Goal: Information Seeking & Learning: Find specific fact

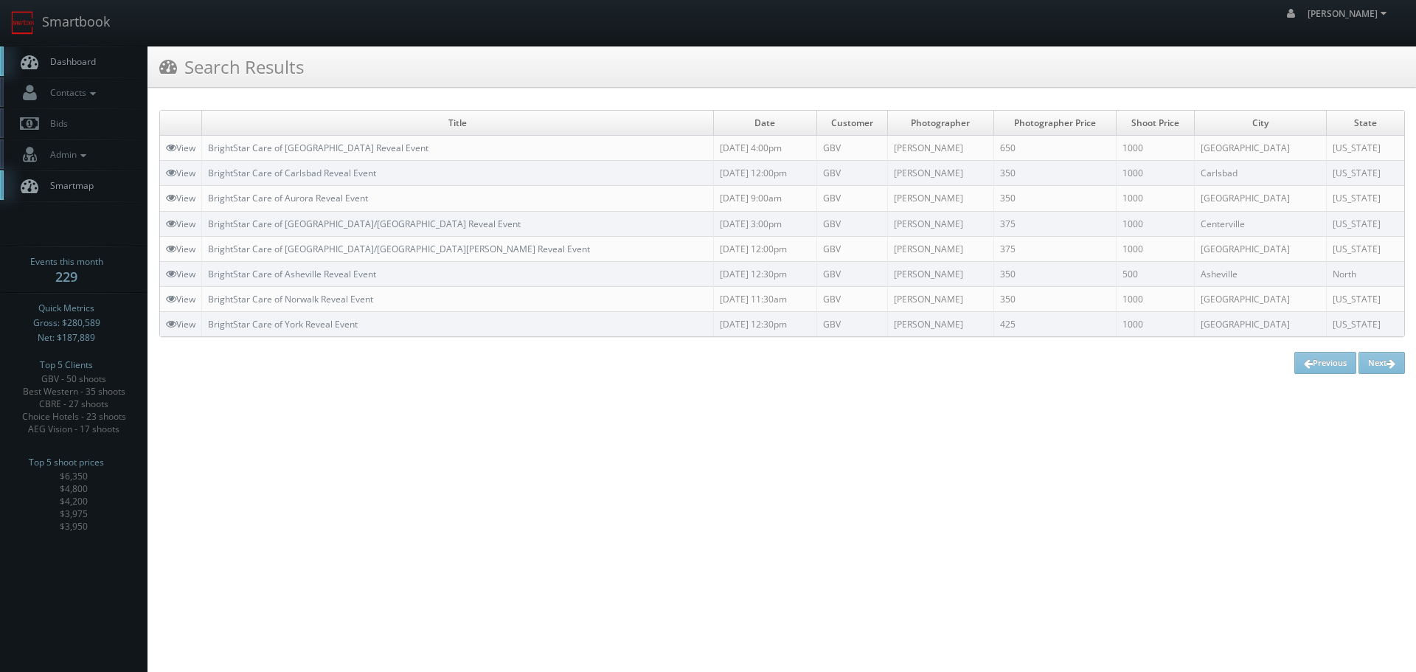
click at [95, 21] on link "Smartbook" at bounding box center [60, 23] width 121 height 46
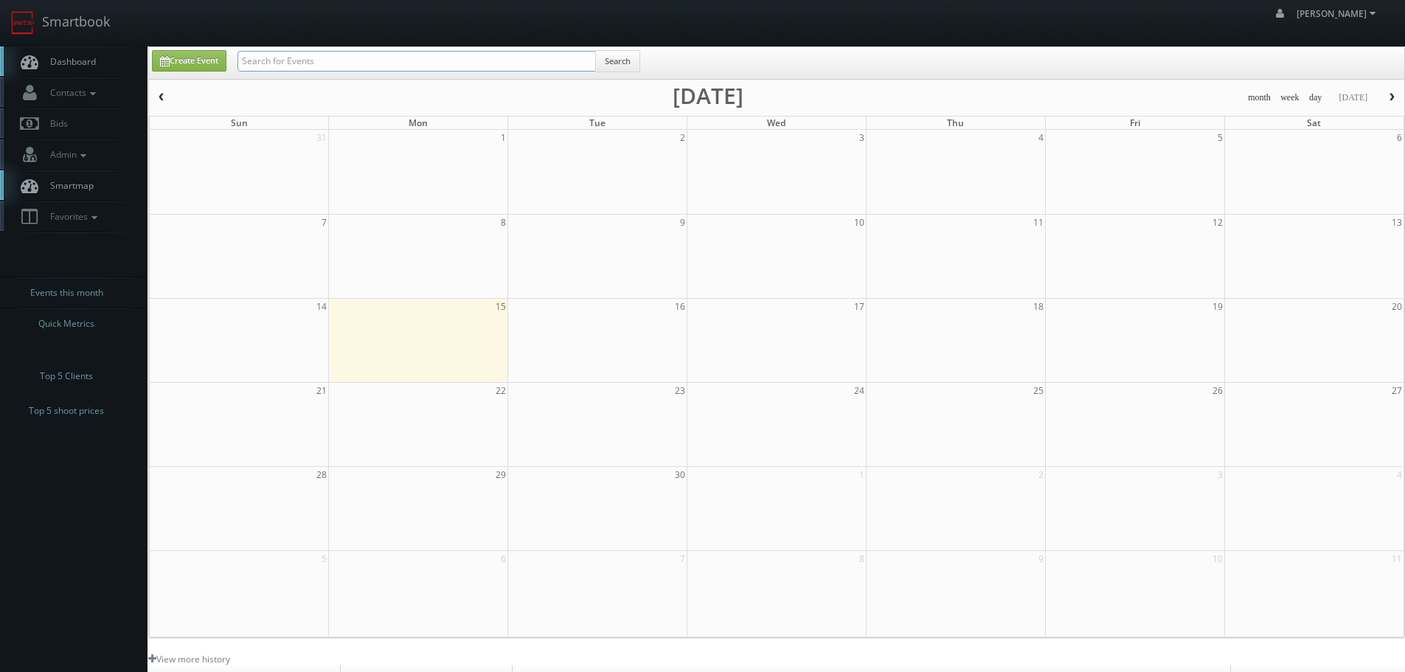
click at [288, 61] on input "text" at bounding box center [417, 61] width 359 height 21
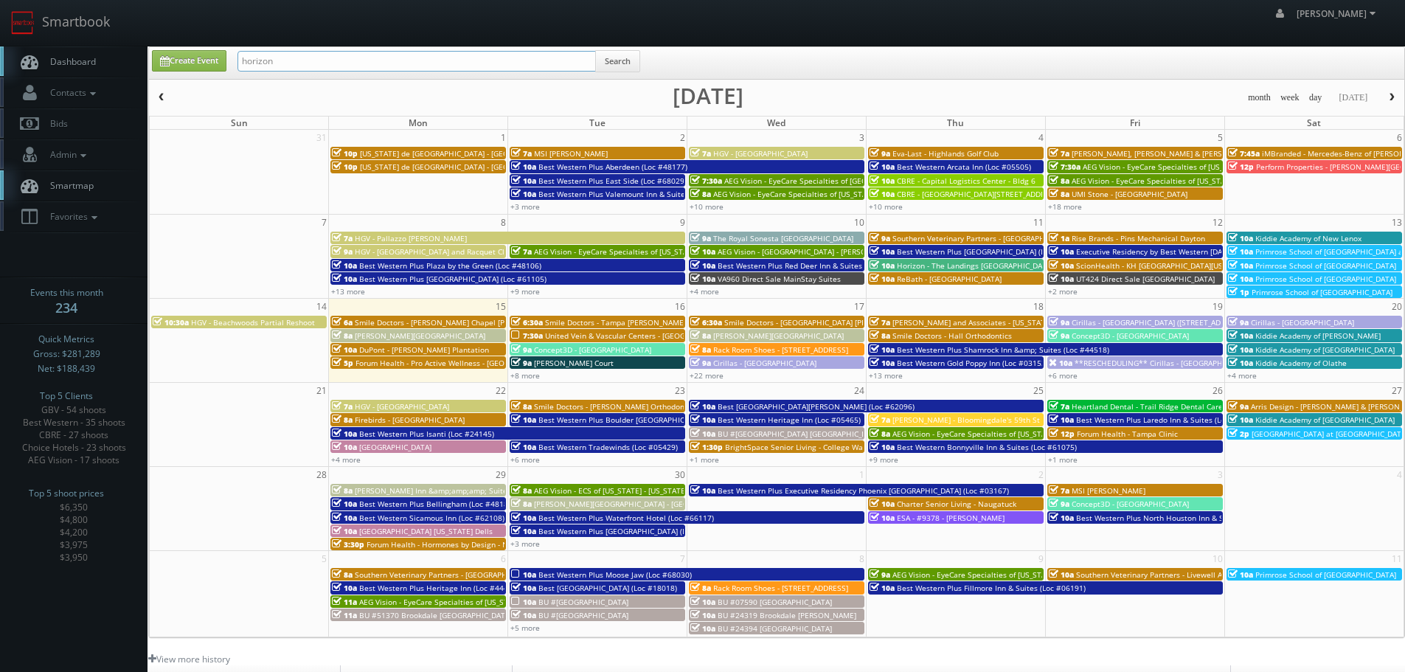
type input "horizon"
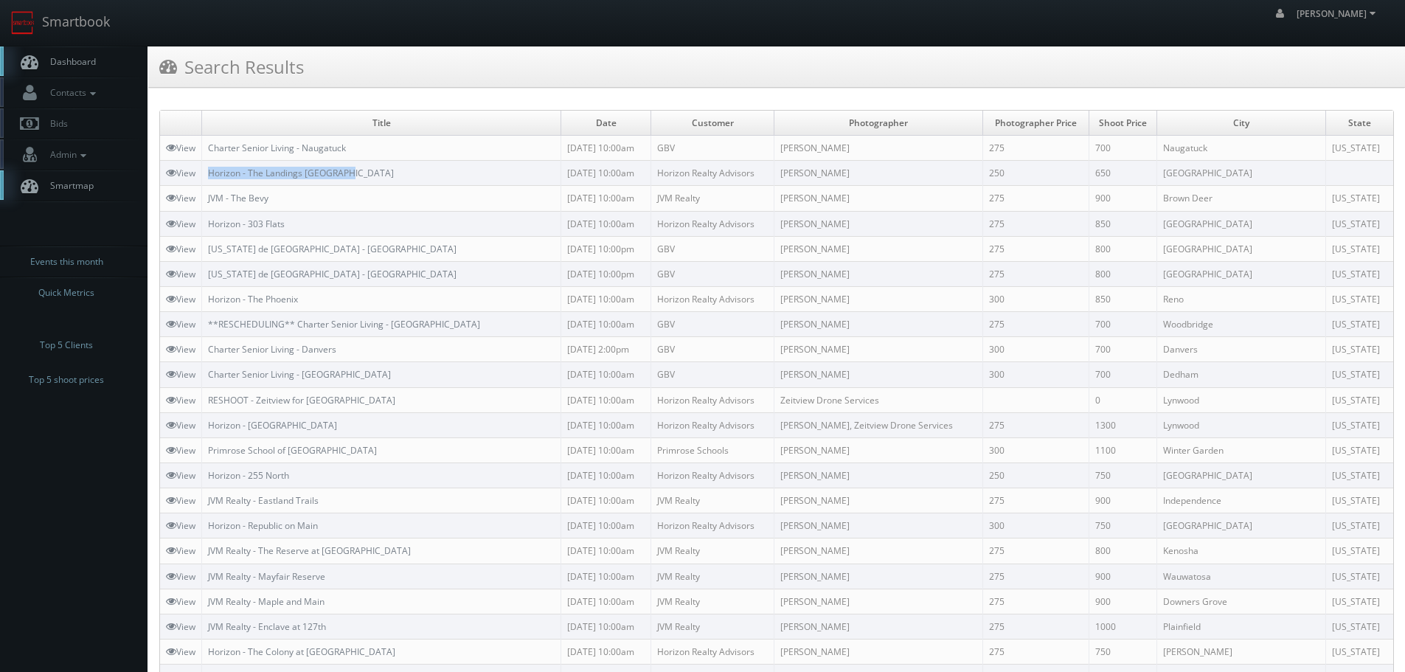
copy tr "Horizon - The Landings [GEOGRAPHIC_DATA]"
drag, startPoint x: 363, startPoint y: 169, endPoint x: 203, endPoint y: 174, distance: 160.2
click at [203, 174] on tr "View Horizon - The Landings Knoxville 09/11/2025 10:00am Horizon Realty Advisor…" at bounding box center [776, 173] width 1233 height 25
click at [89, 22] on link "Smartbook" at bounding box center [60, 23] width 121 height 46
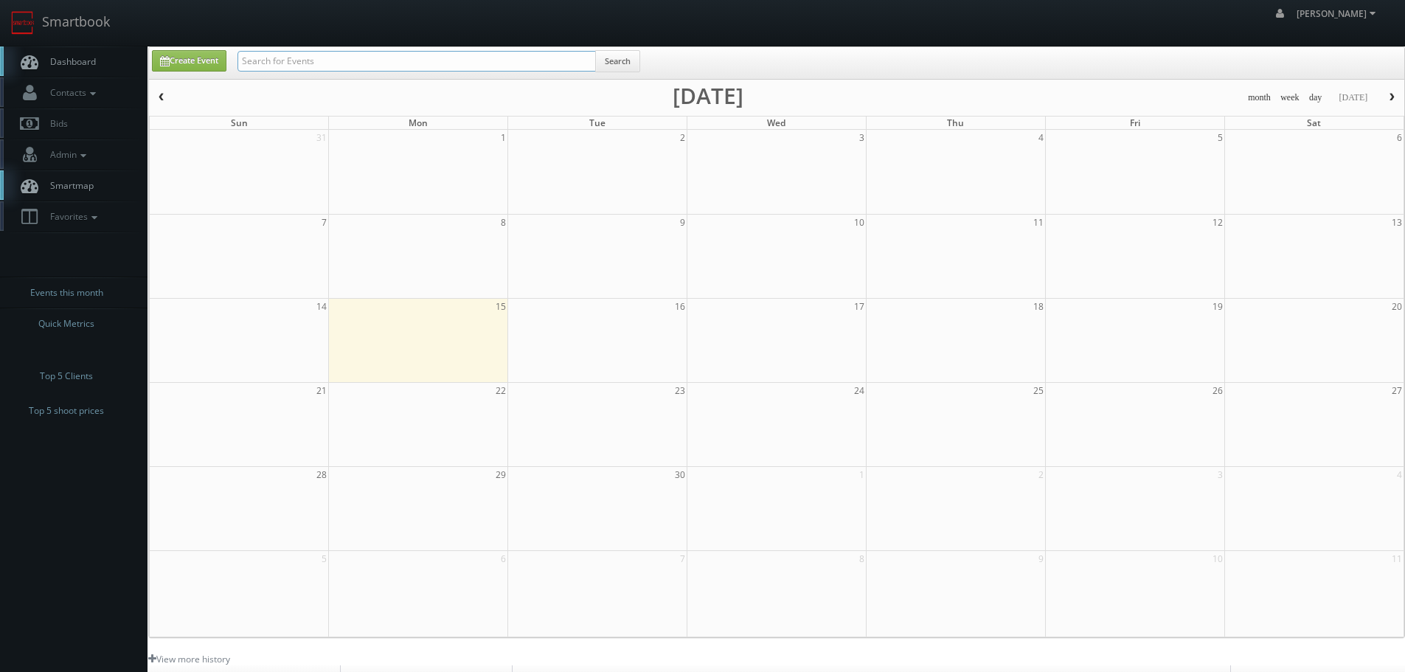
click at [286, 58] on input "text" at bounding box center [417, 61] width 359 height 21
type input "dayton"
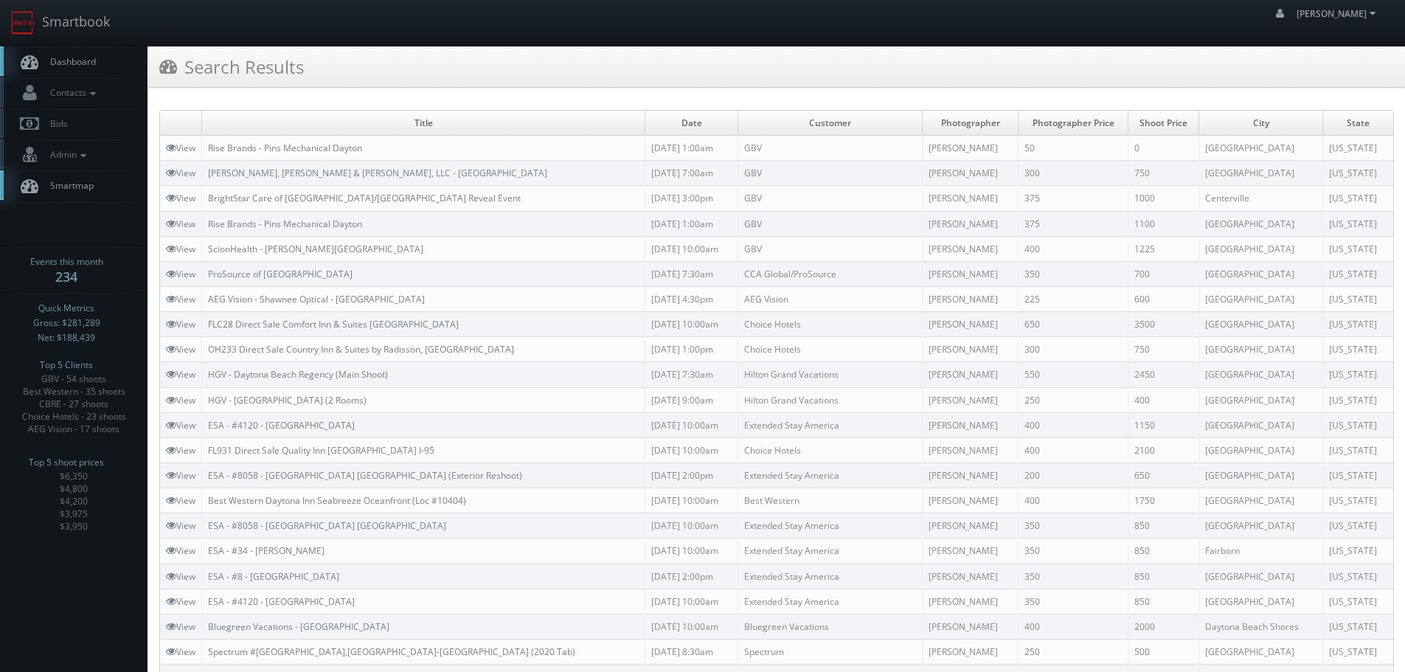
click at [395, 220] on td "Rise Brands - Pins Mechanical Dayton" at bounding box center [423, 223] width 443 height 25
click at [181, 151] on link "View" at bounding box center [181, 148] width 30 height 13
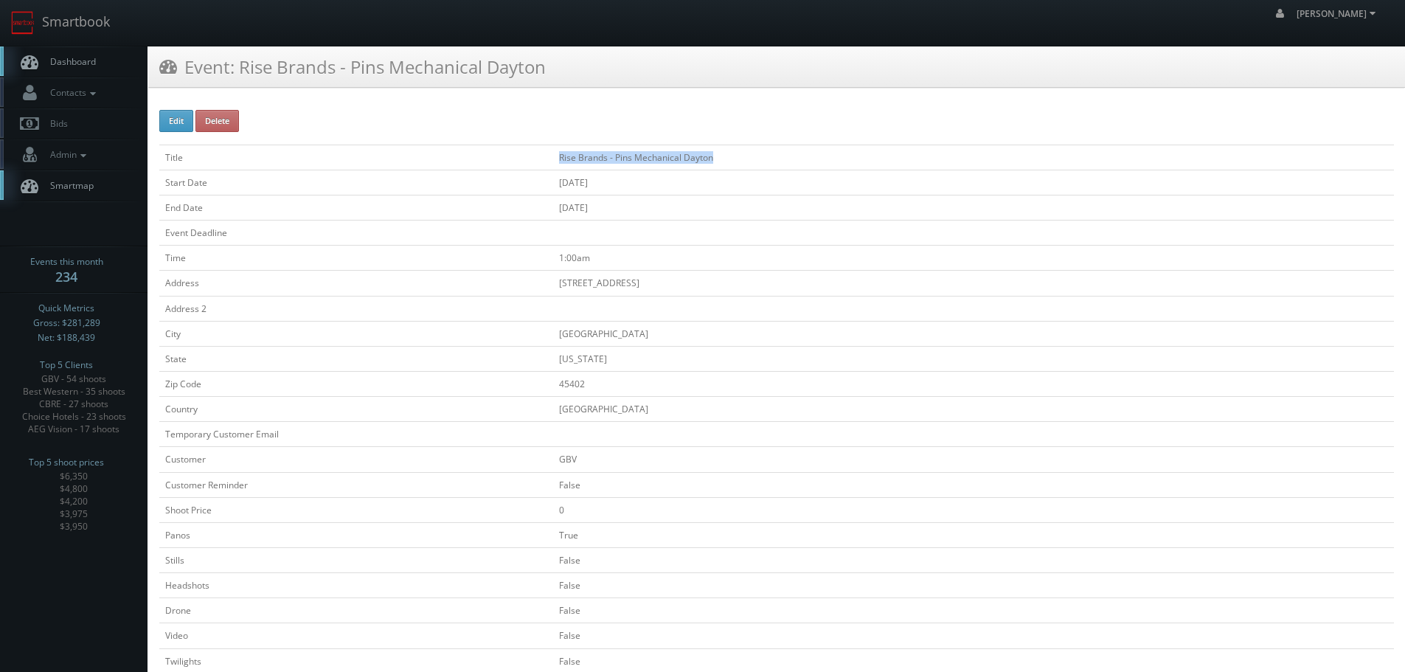
copy td "Rise Brands - Pins Mechanical Dayton"
drag, startPoint x: 716, startPoint y: 157, endPoint x: 533, endPoint y: 164, distance: 182.3
click at [553, 164] on td "Rise Brands - Pins Mechanical Dayton" at bounding box center [973, 157] width 841 height 25
click at [81, 15] on link "Smartbook" at bounding box center [60, 23] width 121 height 46
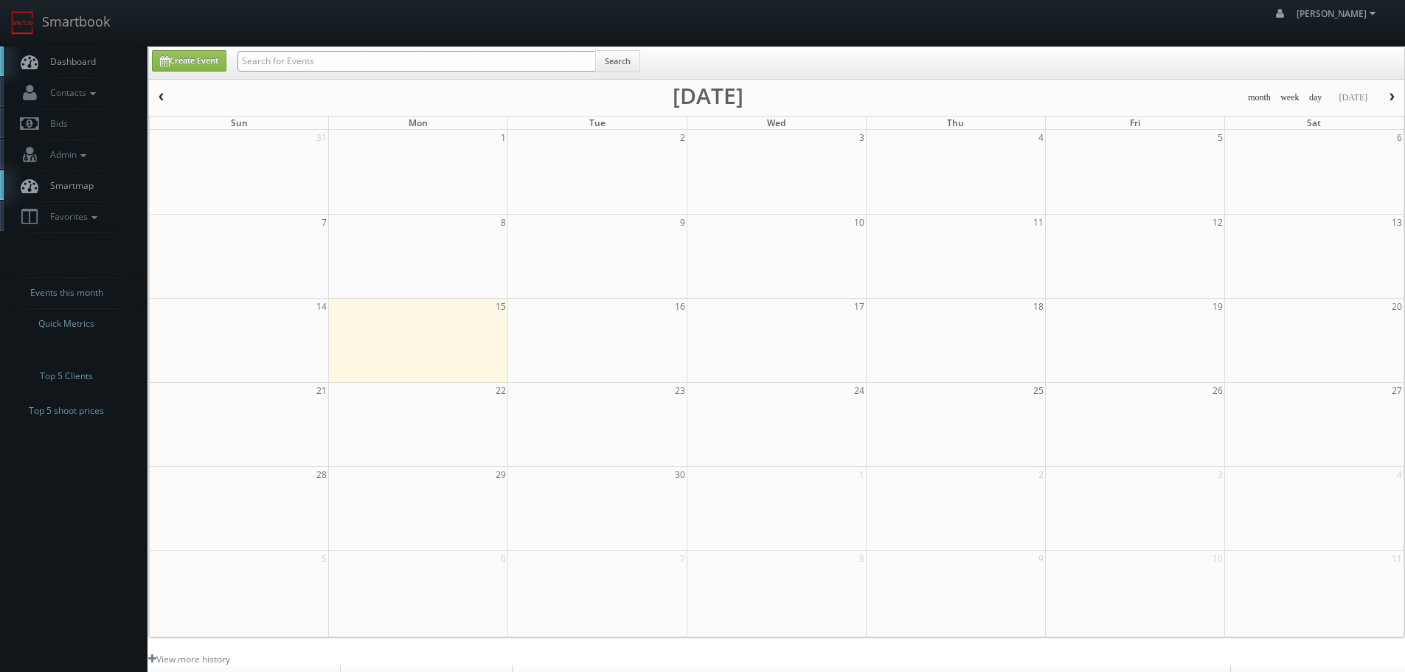
click at [290, 63] on input "text" at bounding box center [417, 61] width 359 height 21
type input "cascade"
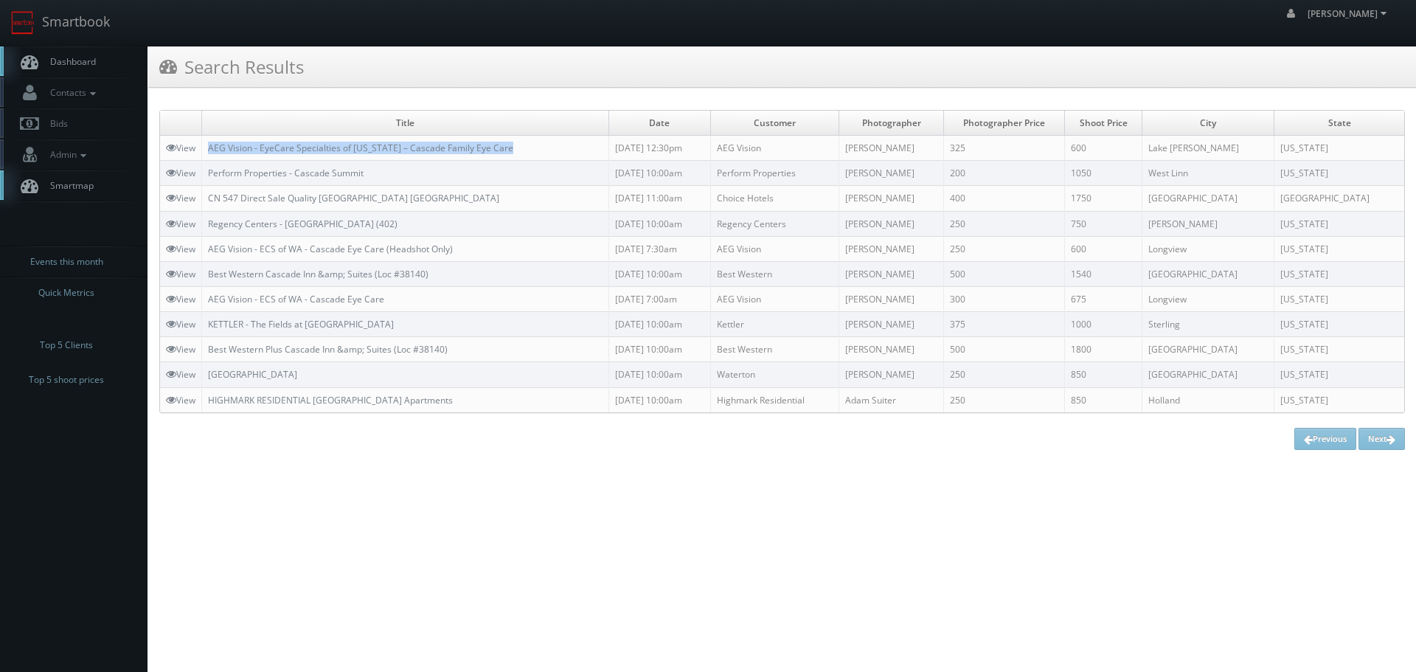
copy link "AEG Vision - EyeCare Specialties of [US_STATE] – Cascade Family Eye Care"
drag, startPoint x: 550, startPoint y: 147, endPoint x: 204, endPoint y: 150, distance: 346.7
click at [204, 150] on td "AEG Vision - EyeCare Specialties of [US_STATE] – Cascade Family Eye Care" at bounding box center [405, 148] width 407 height 25
click at [49, 22] on link "Smartbook" at bounding box center [60, 23] width 121 height 46
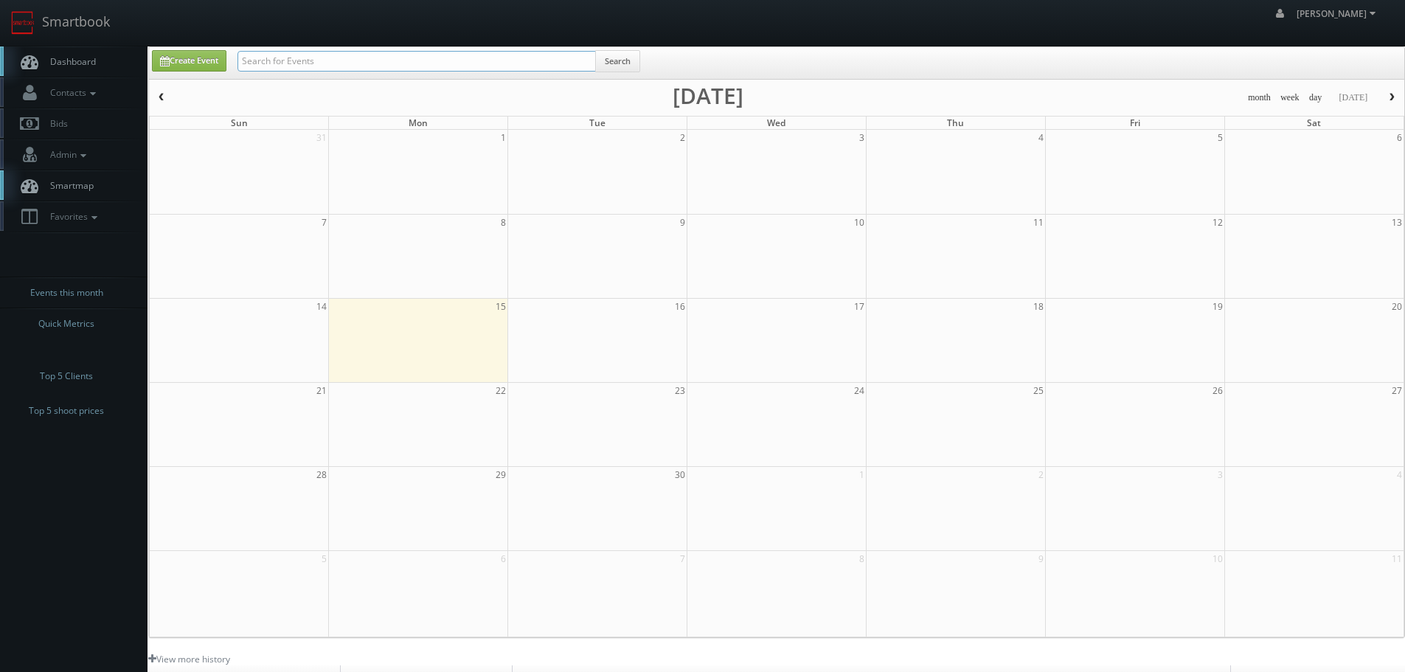
click at [304, 58] on input "text" at bounding box center [417, 61] width 359 height 21
type input "ut424"
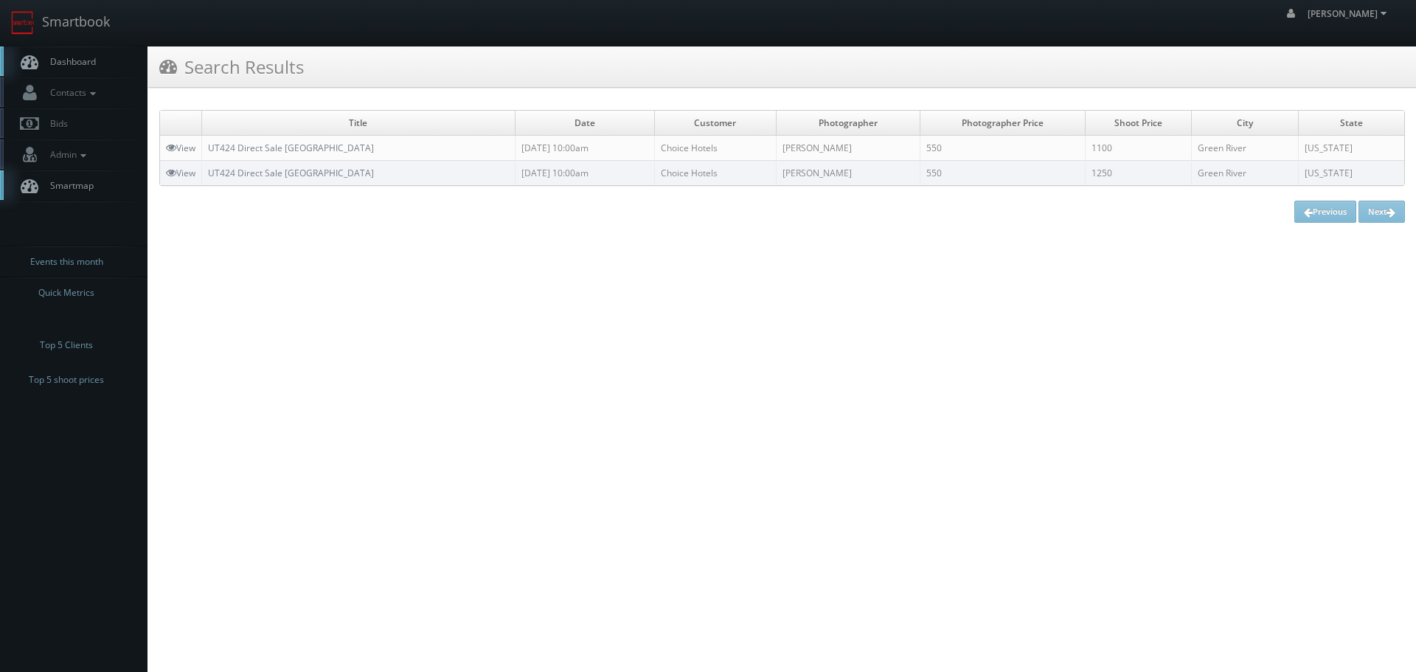
copy link "UT424 Direct Sale [GEOGRAPHIC_DATA]"
drag, startPoint x: 498, startPoint y: 153, endPoint x: 204, endPoint y: 155, distance: 294.3
click at [204, 155] on td "UT424 Direct Sale [GEOGRAPHIC_DATA]" at bounding box center [359, 148] width 314 height 25
click at [105, 17] on link "Smartbook" at bounding box center [60, 23] width 121 height 46
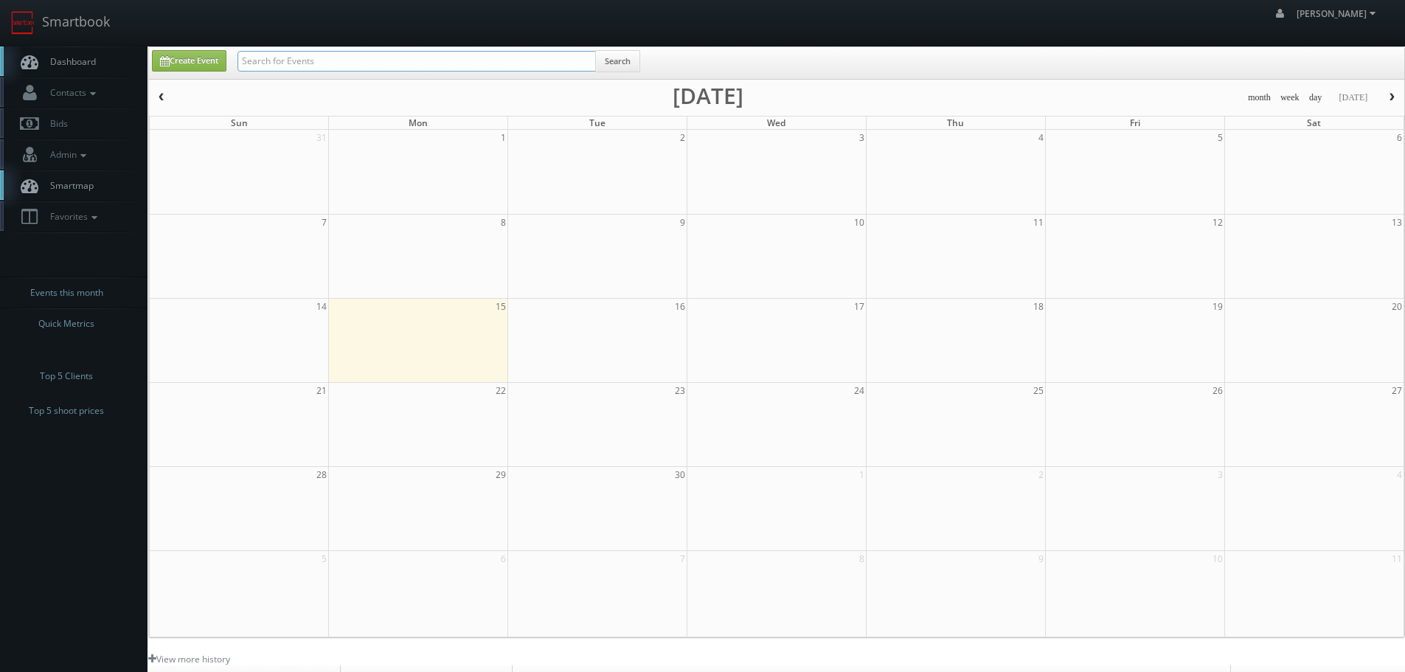
click at [303, 65] on input "text" at bounding box center [417, 61] width 359 height 21
type input "new lenox"
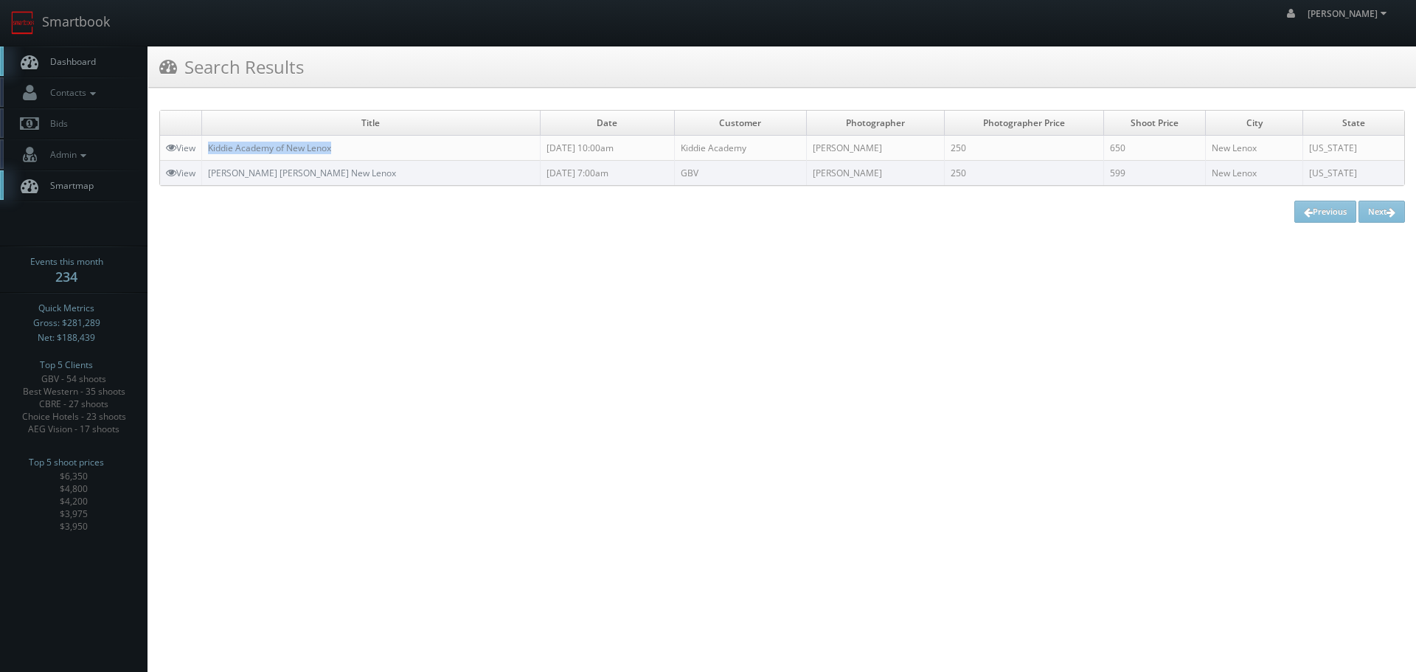
copy tr "Kiddie Academy of New Lenox"
drag, startPoint x: 378, startPoint y: 141, endPoint x: 201, endPoint y: 150, distance: 176.6
click at [201, 150] on tr "View Kiddie Academy of New Lenox 09/13/2025 10:00am Kiddie Academy Cruz Gutierr…" at bounding box center [782, 148] width 1244 height 25
click at [80, 32] on link "Smartbook" at bounding box center [60, 23] width 121 height 46
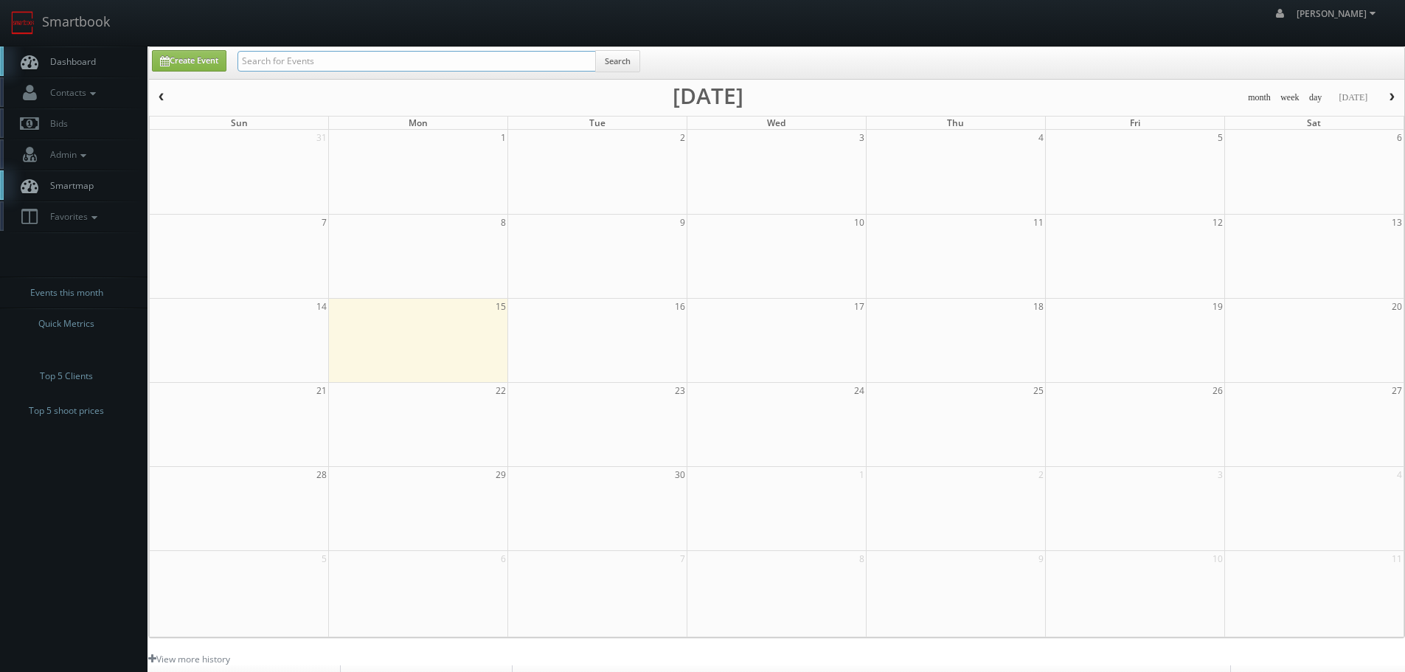
click at [287, 57] on input "text" at bounding box center [417, 61] width 359 height 21
type input "prestonwood"
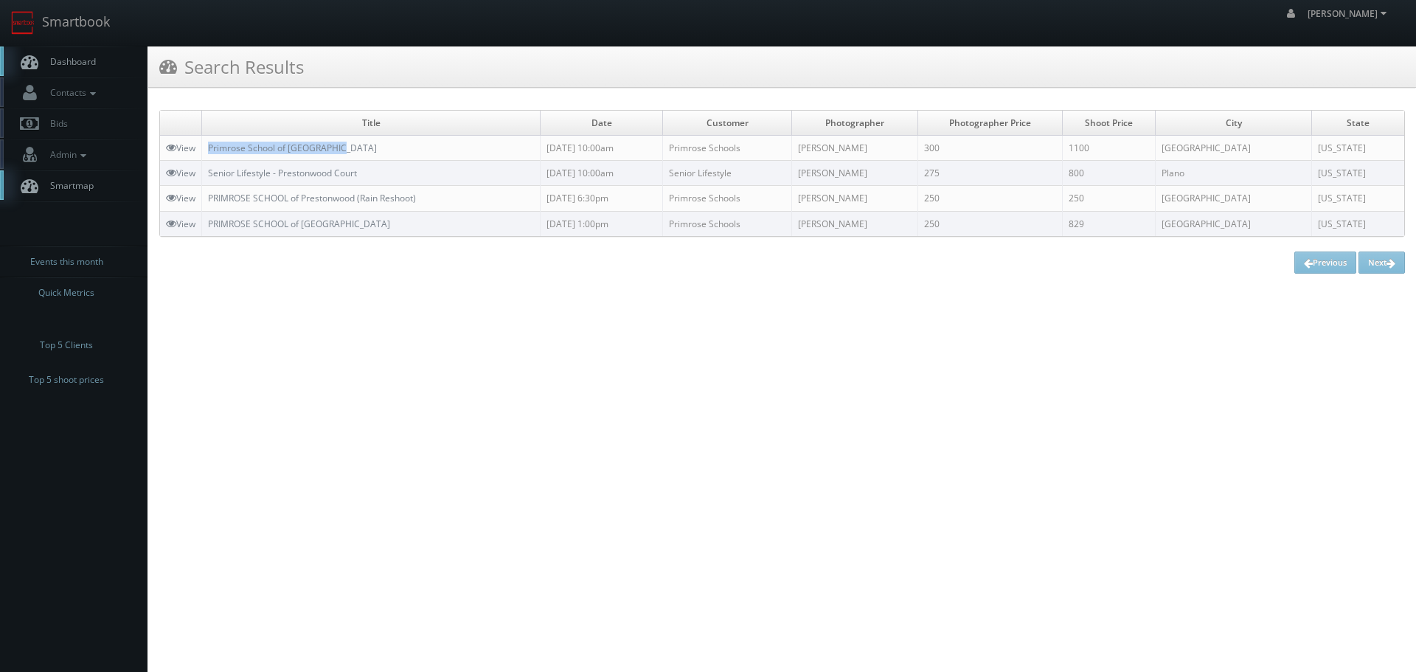
copy link "Primrose School of [GEOGRAPHIC_DATA]"
drag, startPoint x: 383, startPoint y: 148, endPoint x: 207, endPoint y: 156, distance: 176.5
click at [207, 156] on td "Primrose School of Prestonwood" at bounding box center [371, 148] width 339 height 25
click at [99, 23] on link "Smartbook" at bounding box center [60, 23] width 121 height 46
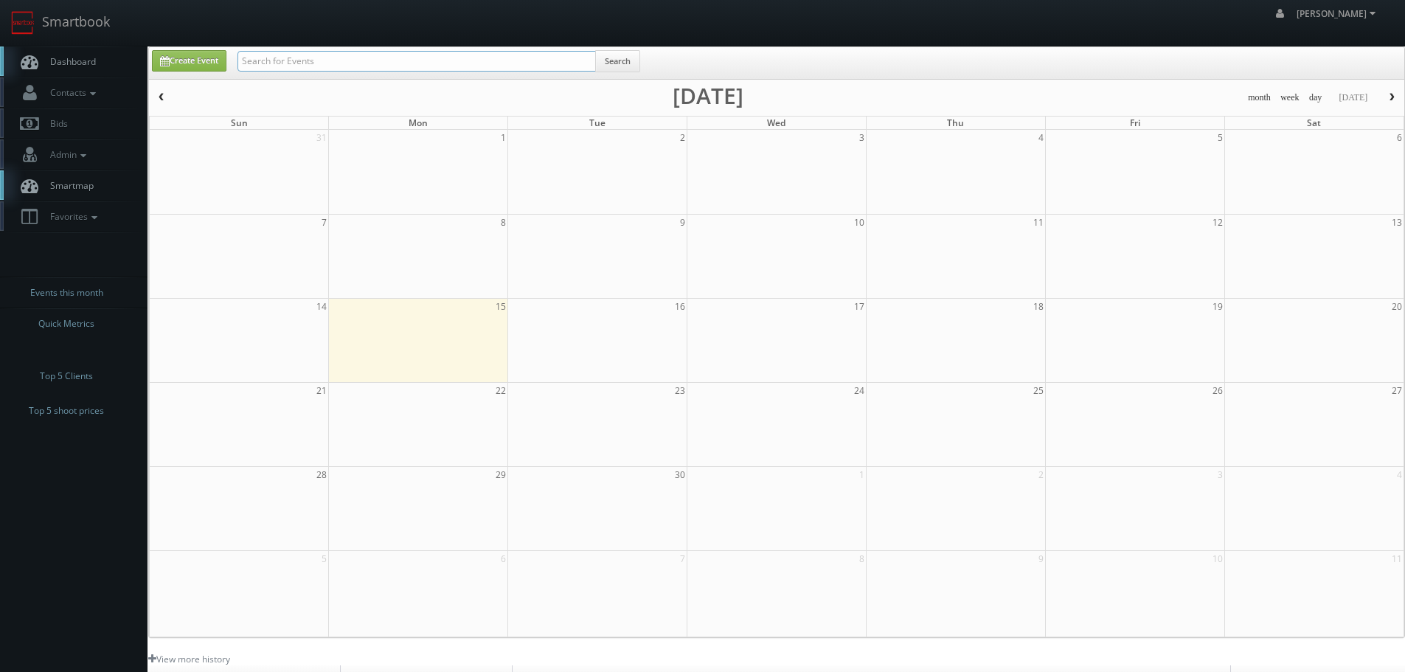
click at [316, 59] on input "text" at bounding box center [417, 61] width 359 height 21
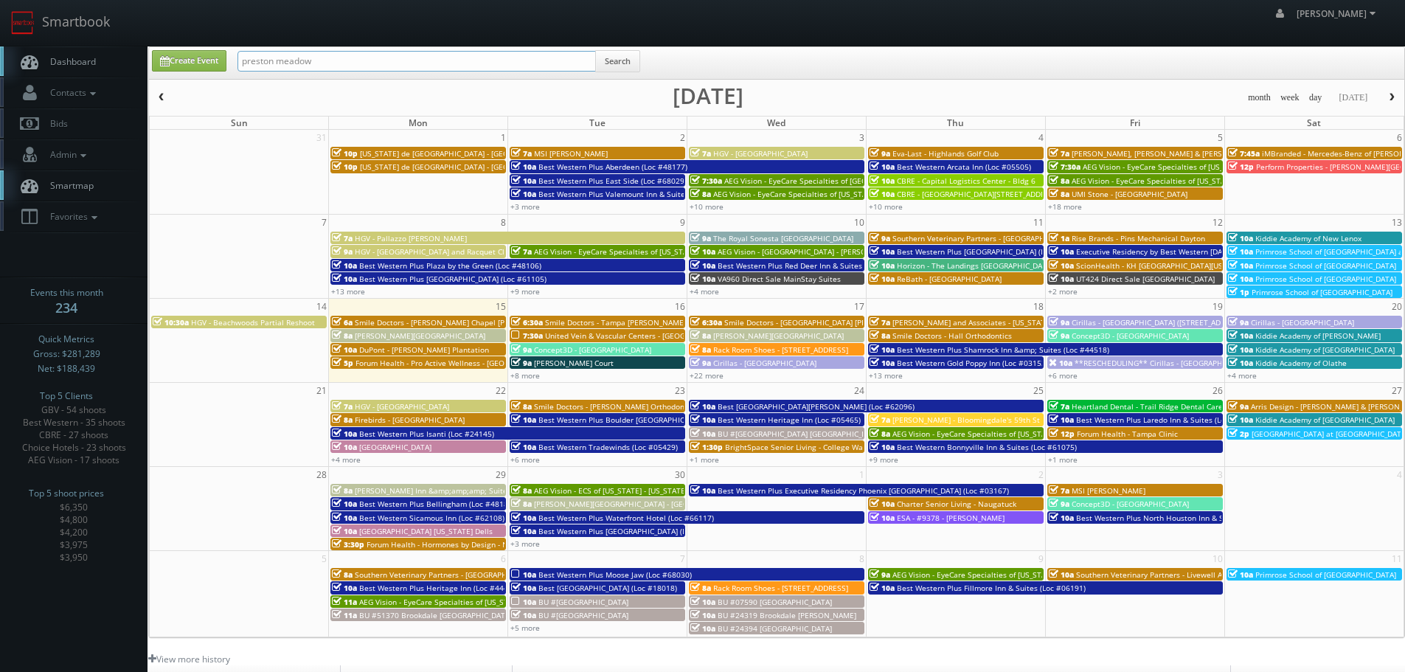
type input "preston meadow"
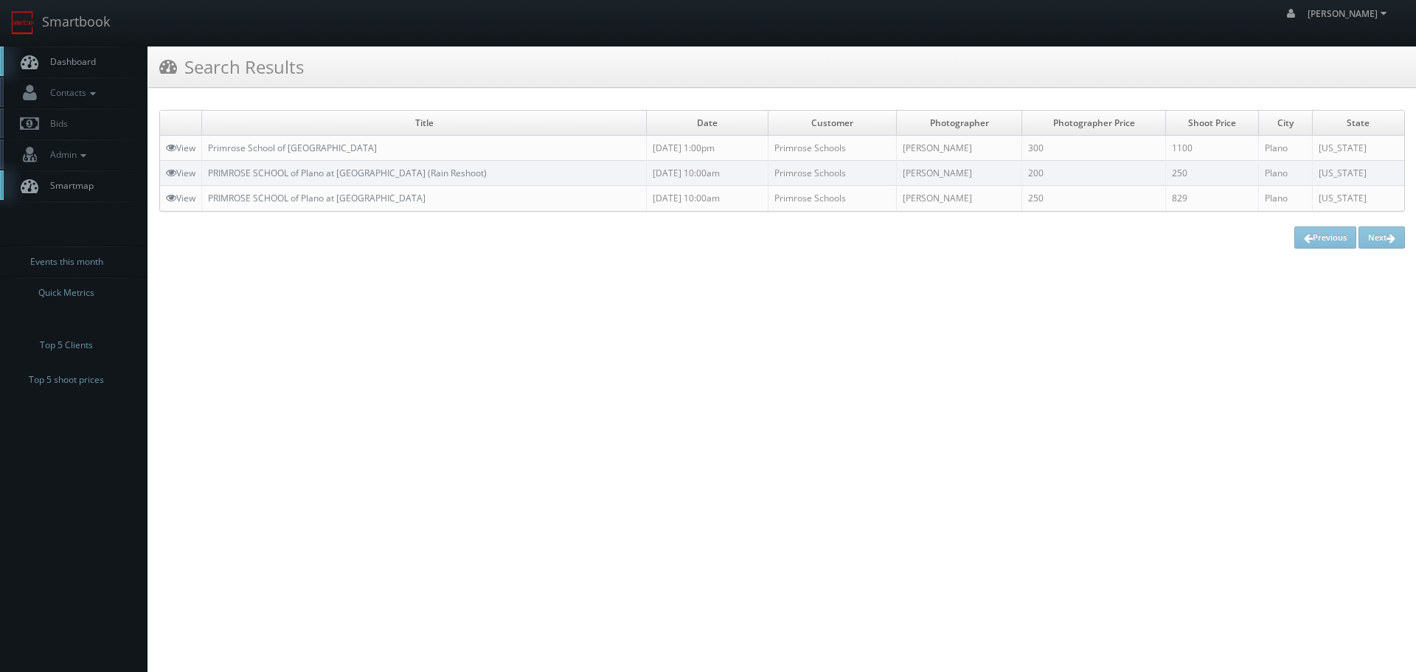
copy tr "Primrose School of [GEOGRAPHIC_DATA]"
drag, startPoint x: 415, startPoint y: 144, endPoint x: 200, endPoint y: 147, distance: 215.4
click at [200, 147] on tr "View Primrose School of Plano Preston Meadow 09/13/2025 1:00pm Primrose Schools…" at bounding box center [782, 148] width 1244 height 25
click at [66, 19] on link "Smartbook" at bounding box center [60, 23] width 121 height 46
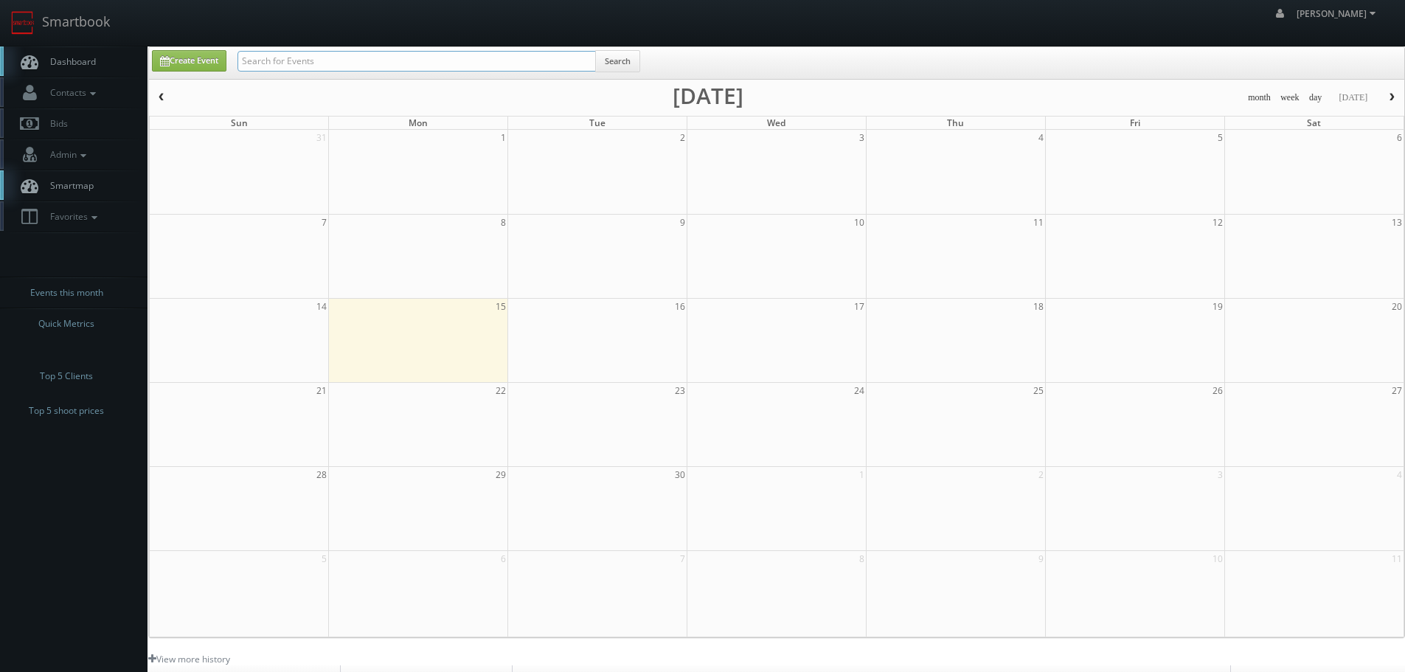
click at [555, 68] on input "text" at bounding box center [417, 61] width 359 height 21
type input "64008"
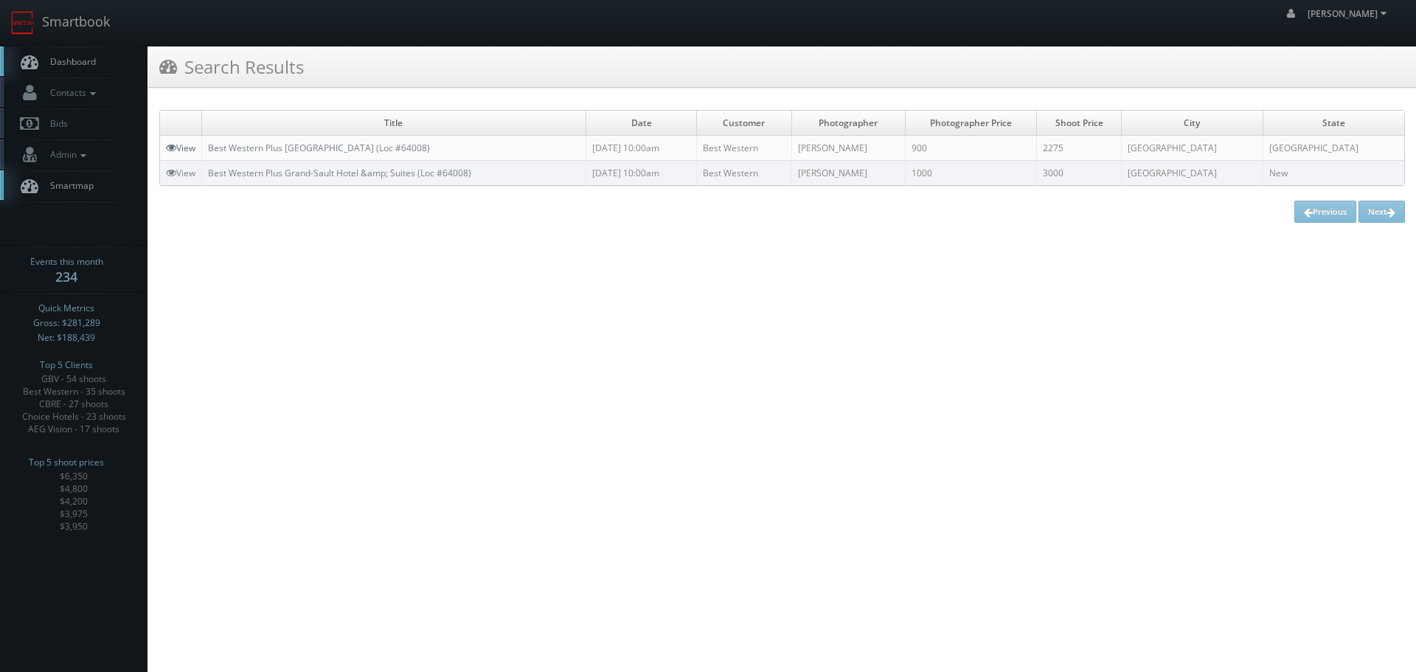
click at [194, 142] on link "View" at bounding box center [181, 148] width 30 height 13
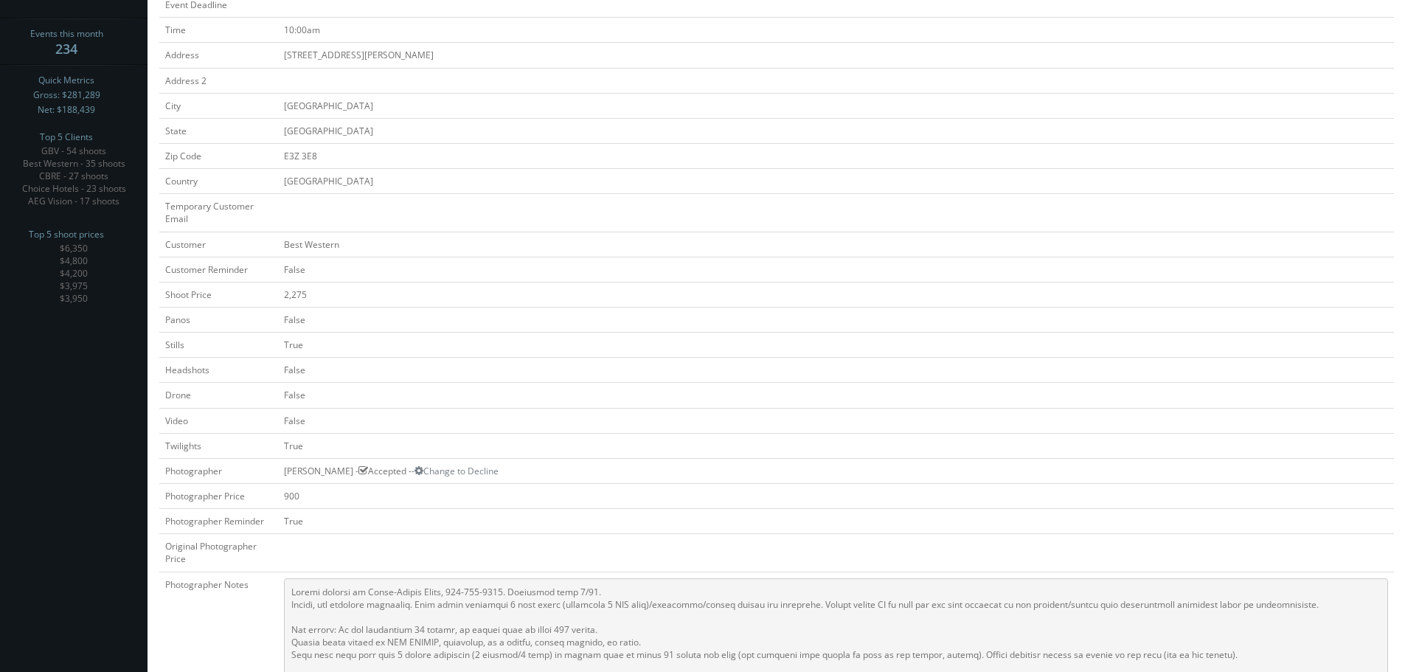
scroll to position [74, 0]
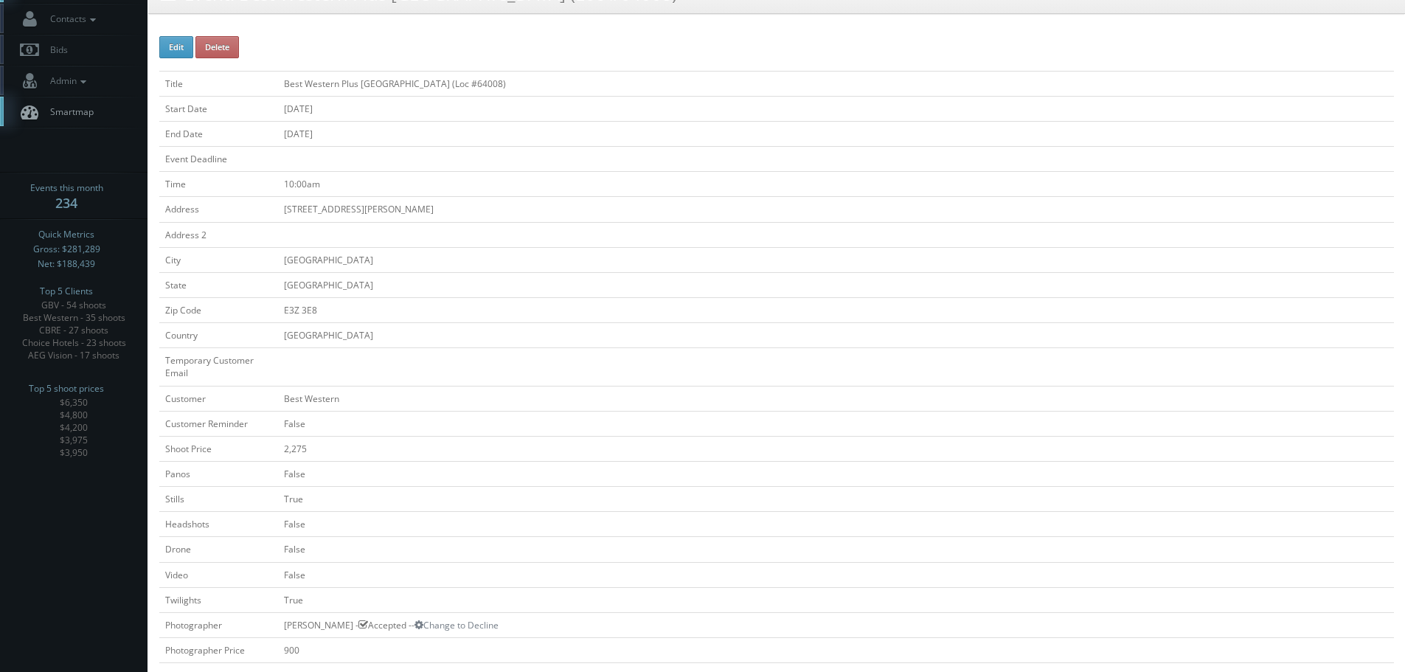
copy td "Best Western Plus [GEOGRAPHIC_DATA] (Loc #64008)"
drag, startPoint x: 551, startPoint y: 81, endPoint x: 491, endPoint y: 108, distance: 66.4
click at [282, 87] on td "Best Western Plus [GEOGRAPHIC_DATA] (Loc #64008)" at bounding box center [836, 83] width 1116 height 25
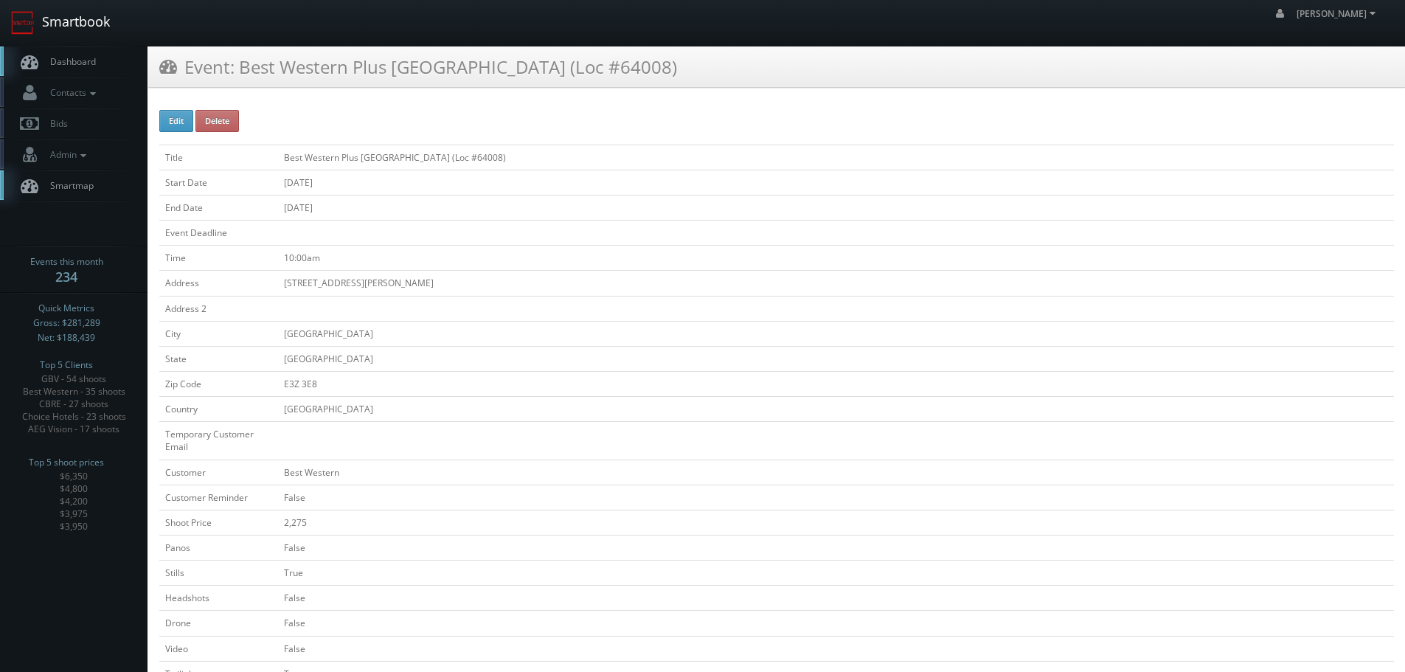
click at [86, 27] on link "Smartbook" at bounding box center [60, 23] width 121 height 46
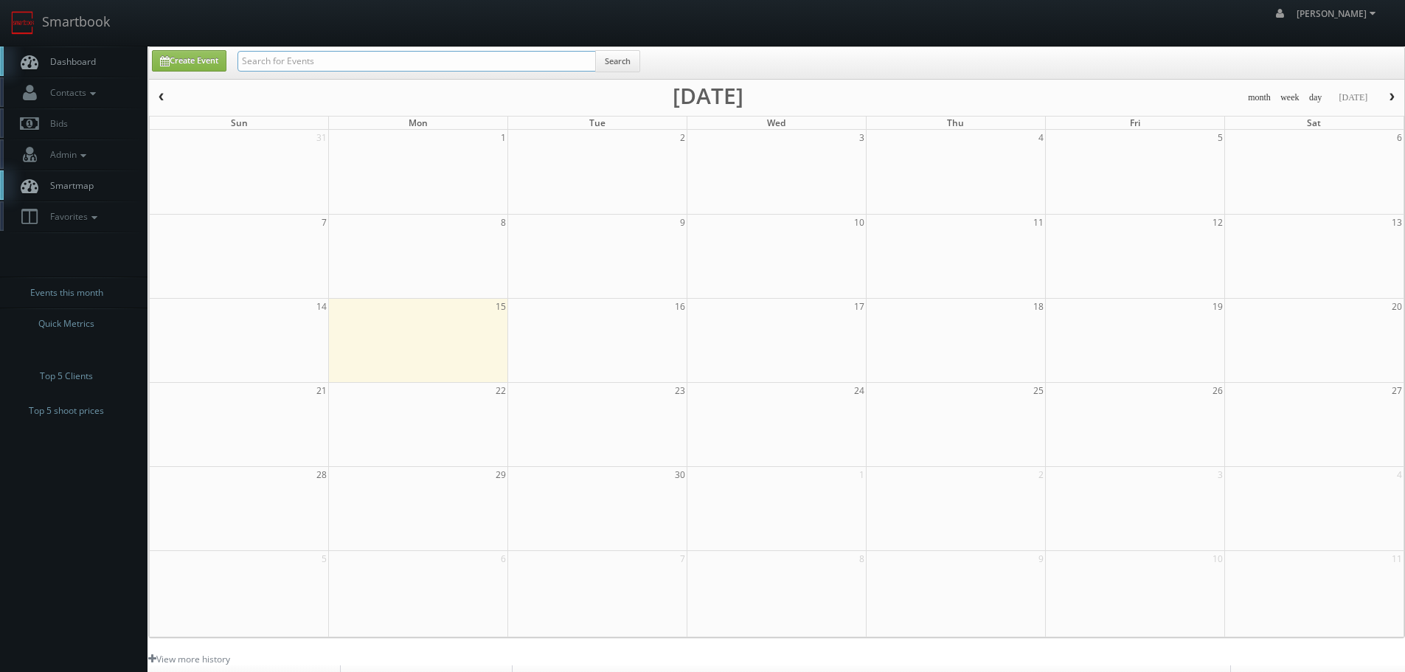
drag, startPoint x: 0, startPoint y: 0, endPoint x: 388, endPoint y: 66, distance: 393.6
click at [388, 66] on input "text" at bounding box center [417, 61] width 359 height 21
type input "64011"
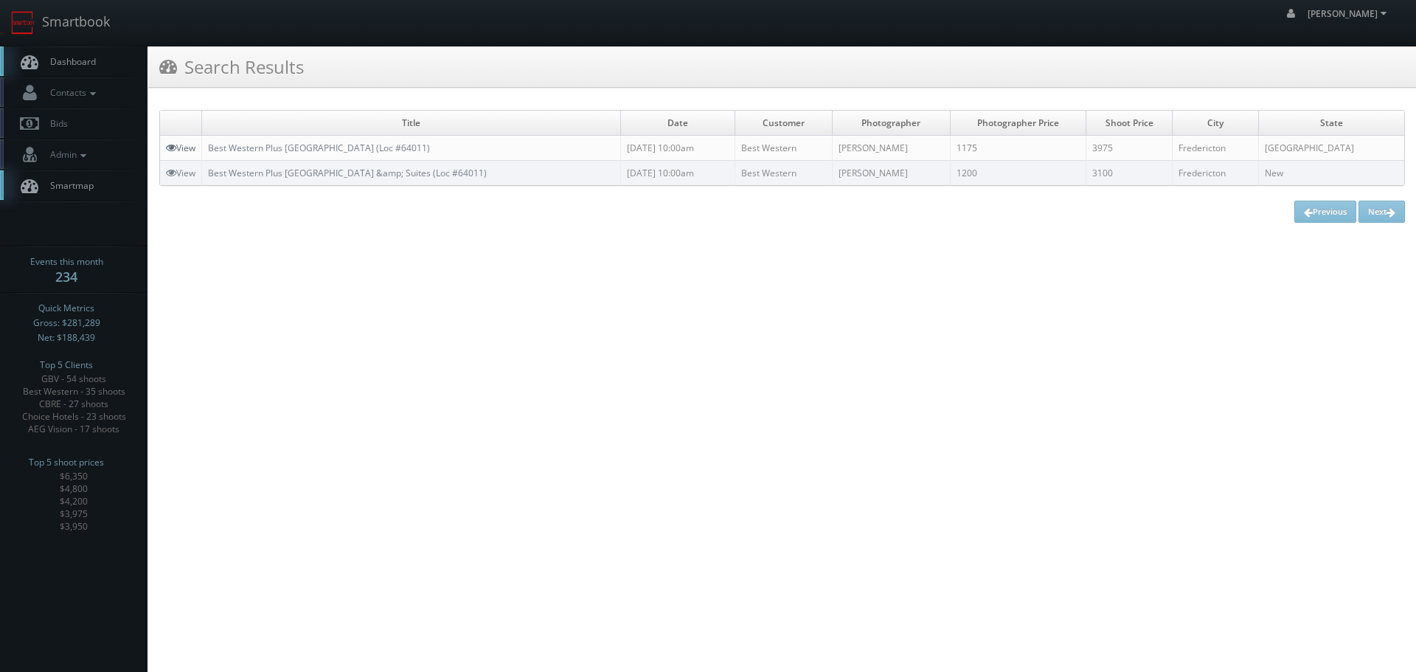
click at [181, 145] on link "View" at bounding box center [181, 148] width 30 height 13
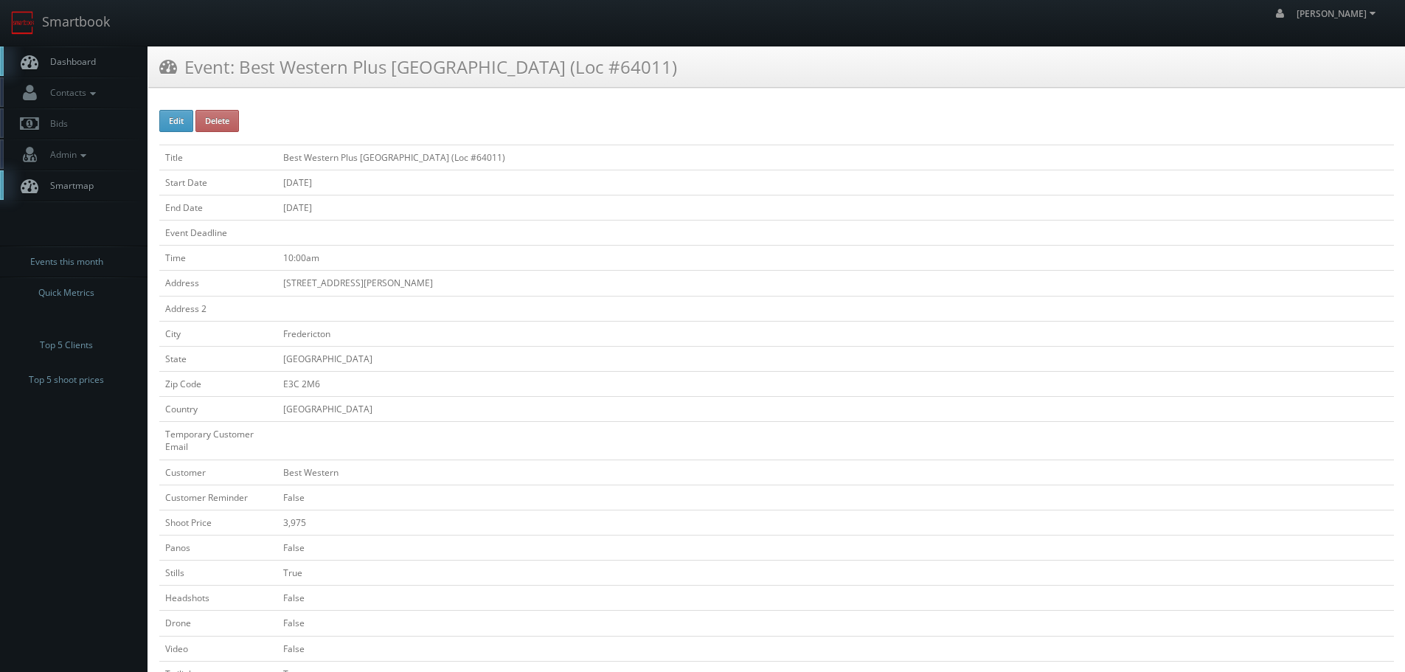
copy tbody "Start Date"
copy tr "Best Western Plus [GEOGRAPHIC_DATA] (Loc #64011)"
drag, startPoint x: 570, startPoint y: 156, endPoint x: 277, endPoint y: 164, distance: 293.7
click at [277, 164] on tr "Title Best Western Plus Fredericton Hotel & Suites (Loc #64011)" at bounding box center [776, 157] width 1235 height 25
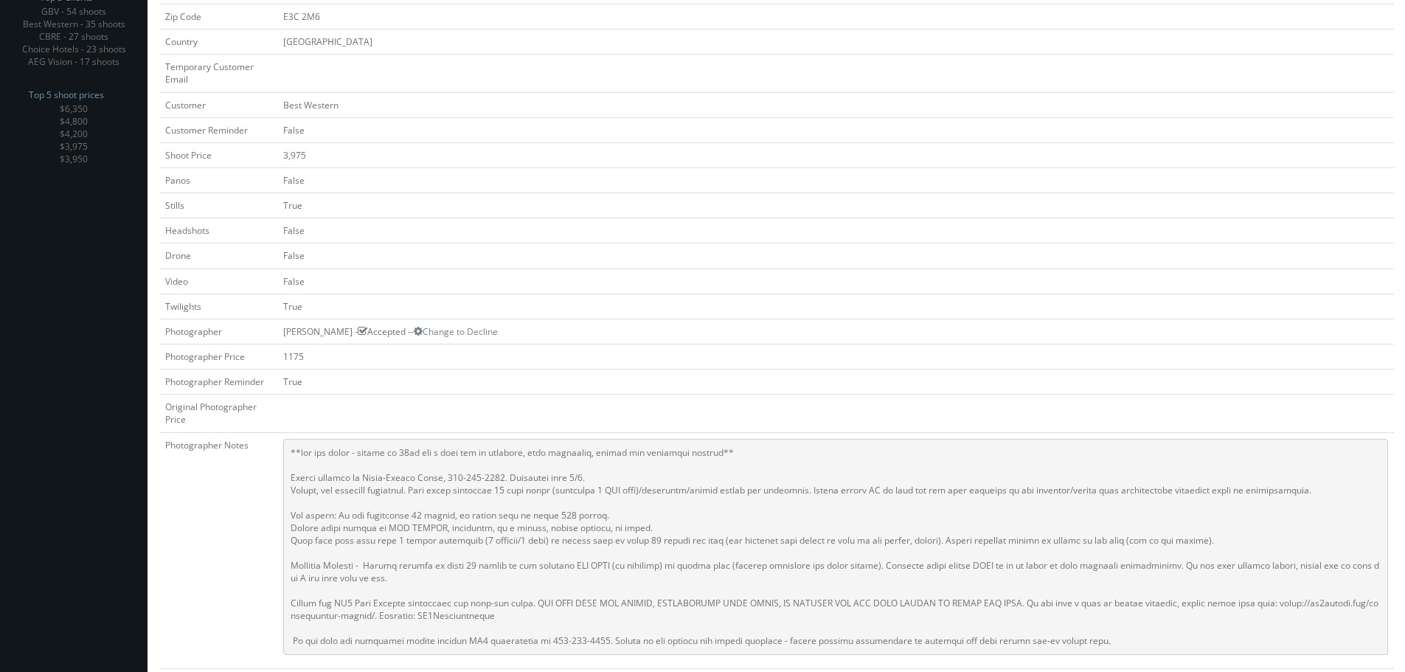
scroll to position [369, 0]
